Goal: Information Seeking & Learning: Learn about a topic

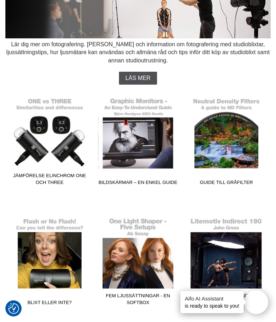
scroll to position [90, 0]
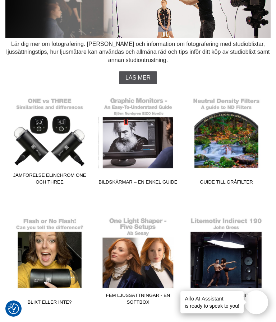
click at [151, 157] on link "Bildskärmar – En enkel guide" at bounding box center [137, 139] width 79 height 97
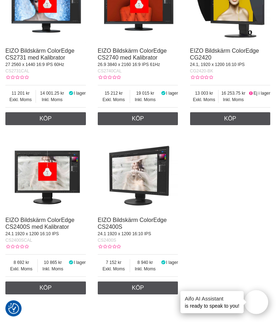
scroll to position [2357, 0]
click at [153, 217] on link "EIZO Bildskärm ColorEdge CS2400S" at bounding box center [132, 223] width 69 height 13
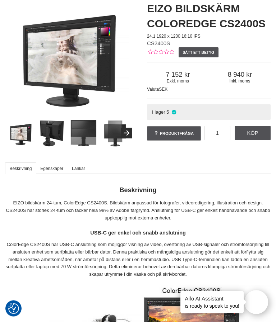
scroll to position [60, 0]
click at [28, 6] on div "EIZO 24 Monitor ColorEdge CS2400S" at bounding box center [66, 55] width 123 height 123
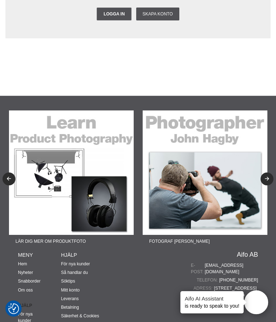
scroll to position [2824, 0]
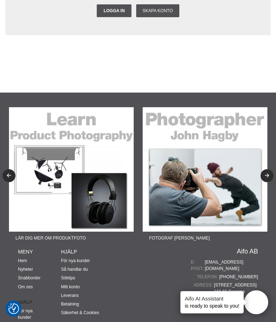
click at [227, 160] on img at bounding box center [204, 169] width 124 height 124
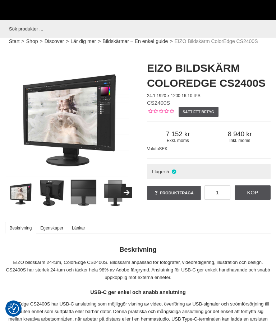
scroll to position [2855, 0]
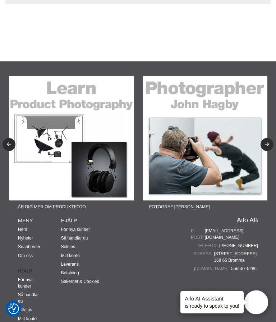
click at [96, 104] on img at bounding box center [71, 138] width 124 height 124
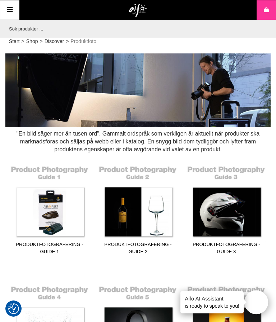
click at [51, 44] on link "Discover" at bounding box center [53, 42] width 19 height 8
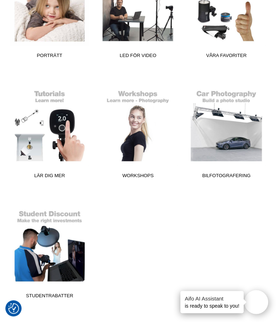
scroll to position [341, 0]
click at [64, 122] on link "Lär dig mer" at bounding box center [49, 133] width 79 height 97
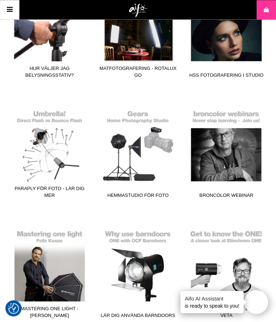
scroll to position [1635, 0]
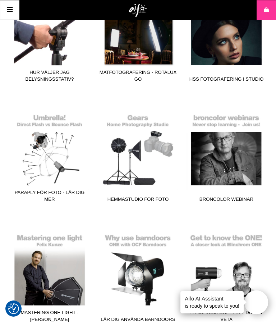
click at [151, 144] on link "Hemmastudio för foto" at bounding box center [137, 157] width 79 height 97
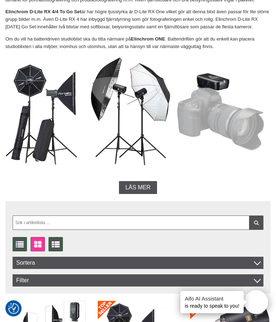
scroll to position [323, 0]
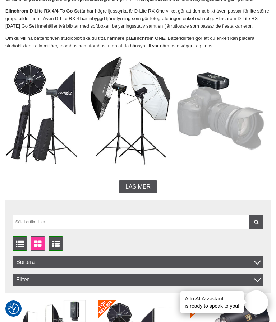
click at [147, 186] on span "Läs mer" at bounding box center [137, 187] width 25 height 6
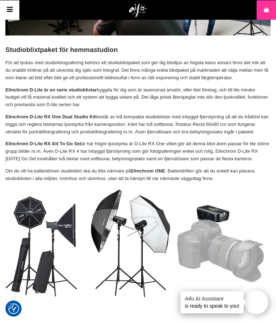
scroll to position [0, 0]
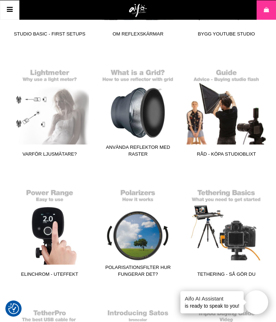
scroll to position [2040, 0]
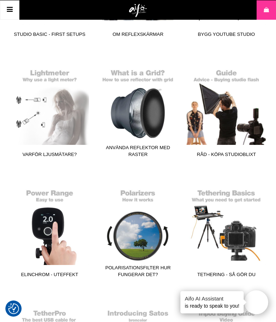
click at [151, 222] on link "Polarisationsfilter hur fungerar det?" at bounding box center [137, 232] width 79 height 97
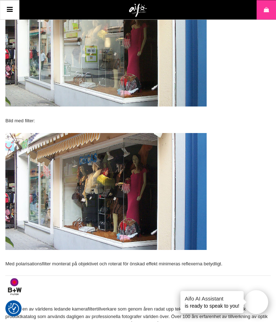
scroll to position [1481, 0]
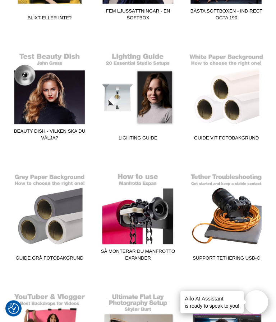
scroll to position [375, 0]
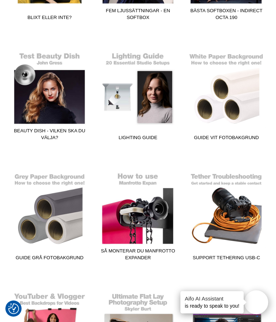
click at [60, 203] on link "Guide grå fotobakgrund" at bounding box center [49, 215] width 79 height 97
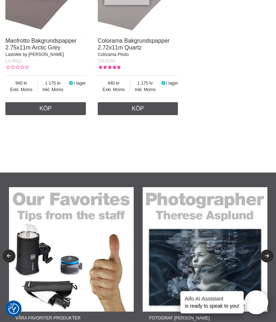
scroll to position [2203, 0]
